Goal: Communication & Community: Participate in discussion

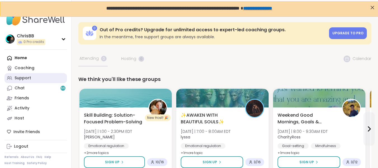
click at [27, 79] on div "Support" at bounding box center [23, 79] width 17 height 6
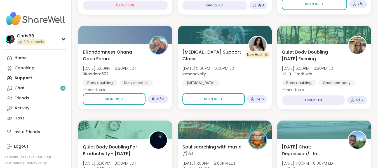
scroll to position [224, 0]
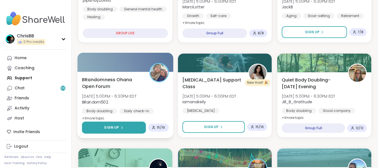
click at [119, 125] on button "Sign Up" at bounding box center [114, 128] width 64 height 12
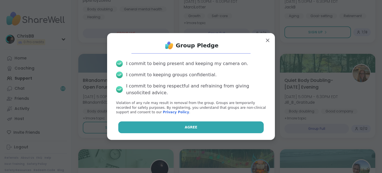
click at [185, 125] on span "Agree" at bounding box center [191, 126] width 13 height 5
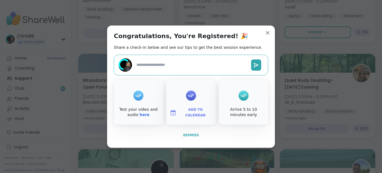
type textarea "*"
click at [193, 135] on span "Dismiss" at bounding box center [191, 135] width 16 height 4
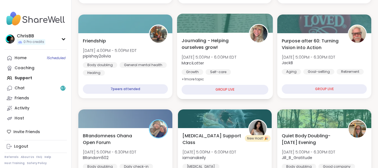
scroll to position [196, 0]
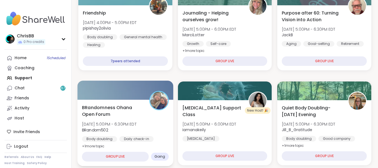
click at [104, 134] on div "BRandomness Ohana Open Forum [DATE] 5:00PM - 6:30PM EDT BRandom502 Body doublin…" at bounding box center [125, 127] width 87 height 46
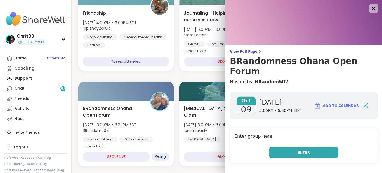
click at [298, 146] on button "Enter" at bounding box center [303, 152] width 69 height 12
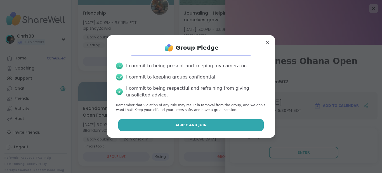
click at [178, 122] on button "Agree and Join" at bounding box center [191, 125] width 146 height 12
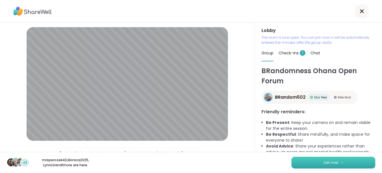
click at [333, 160] on span "Join now" at bounding box center [330, 162] width 15 height 5
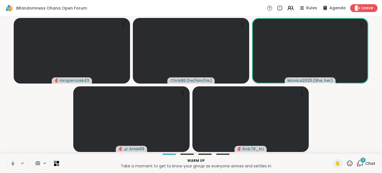
click at [360, 162] on div "3" at bounding box center [363, 160] width 6 height 6
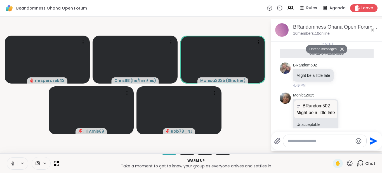
scroll to position [61, 0]
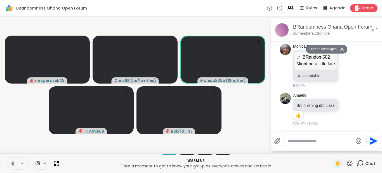
click at [316, 140] on textarea "Type your message" at bounding box center [320, 141] width 65 height 6
type textarea "***"
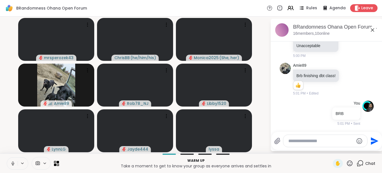
scroll to position [107, 0]
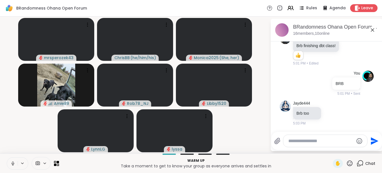
click at [12, 163] on icon at bounding box center [12, 163] width 3 height 2
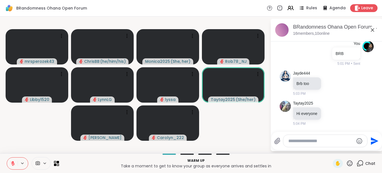
scroll to position [145, 0]
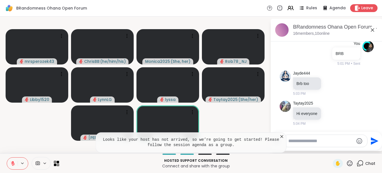
click at [56, 163] on icon at bounding box center [55, 161] width 3 height 3
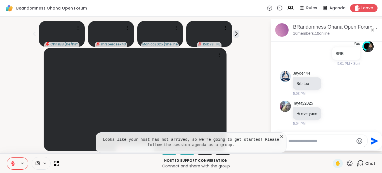
click at [282, 135] on icon at bounding box center [282, 136] width 6 height 6
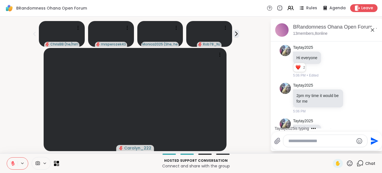
scroll to position [218, 0]
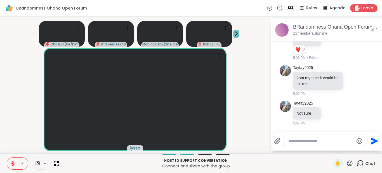
click at [236, 33] on icon at bounding box center [236, 34] width 6 height 6
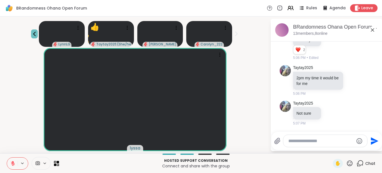
click at [34, 34] on icon at bounding box center [34, 34] width 3 height 4
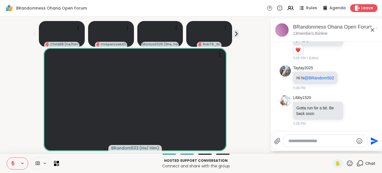
scroll to position [341, 0]
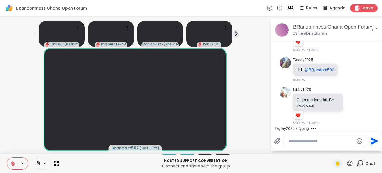
click at [15, 162] on button at bounding box center [12, 163] width 11 height 12
click at [14, 164] on icon at bounding box center [12, 163] width 5 height 5
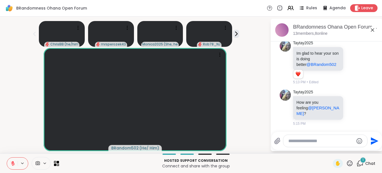
scroll to position [516, 0]
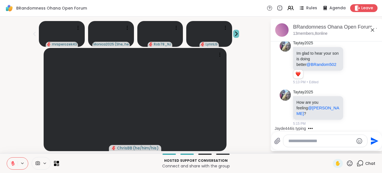
click at [235, 33] on icon at bounding box center [236, 34] width 2 height 4
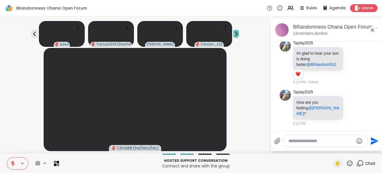
click at [235, 33] on icon at bounding box center [236, 34] width 2 height 4
click at [32, 35] on icon at bounding box center [34, 33] width 7 height 7
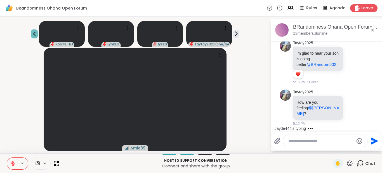
click at [32, 35] on icon at bounding box center [34, 33] width 7 height 7
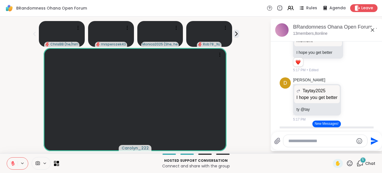
scroll to position [855, 0]
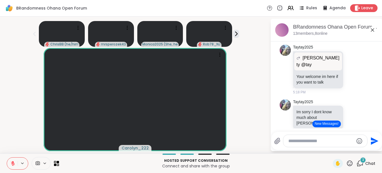
click at [324, 122] on button "New Messages!" at bounding box center [326, 123] width 28 height 7
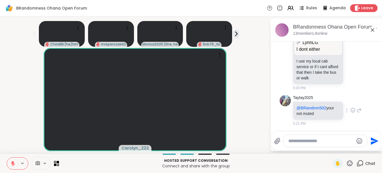
scroll to position [1135, 0]
click at [249, 135] on div "Amie89" at bounding box center [135, 99] width 264 height 103
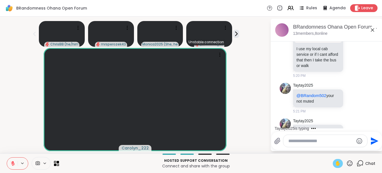
scroll to position [1171, 0]
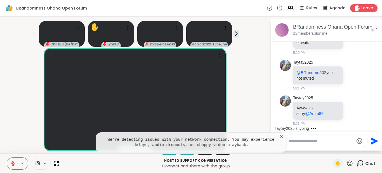
click at [257, 107] on div "Carolyn_222" at bounding box center [135, 99] width 264 height 103
click at [281, 137] on icon at bounding box center [282, 136] width 6 height 6
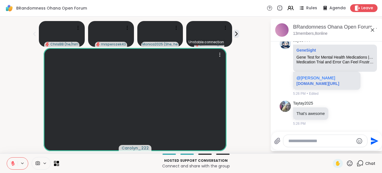
scroll to position [1370, 0]
click at [364, 9] on span "Leave" at bounding box center [367, 8] width 12 height 6
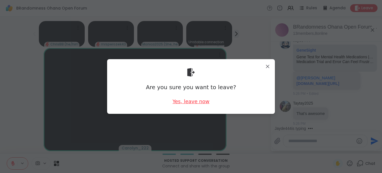
click at [199, 104] on div "Yes, leave now" at bounding box center [191, 101] width 37 height 7
